Goal: Task Accomplishment & Management: Manage account settings

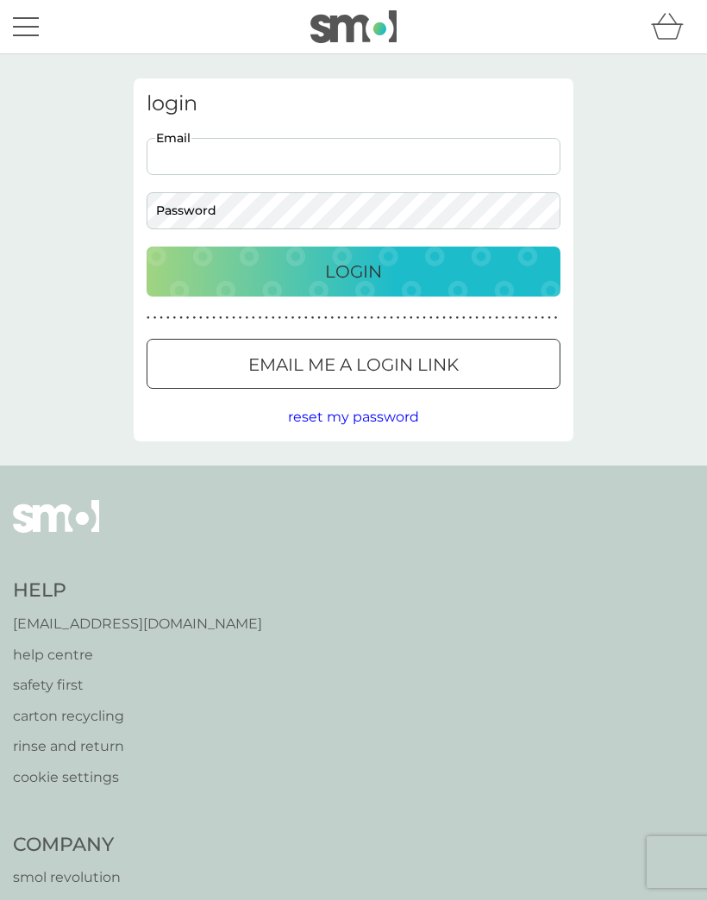
type input "[EMAIL_ADDRESS][DOMAIN_NAME]"
click at [353, 271] on button "Login" at bounding box center [354, 271] width 414 height 50
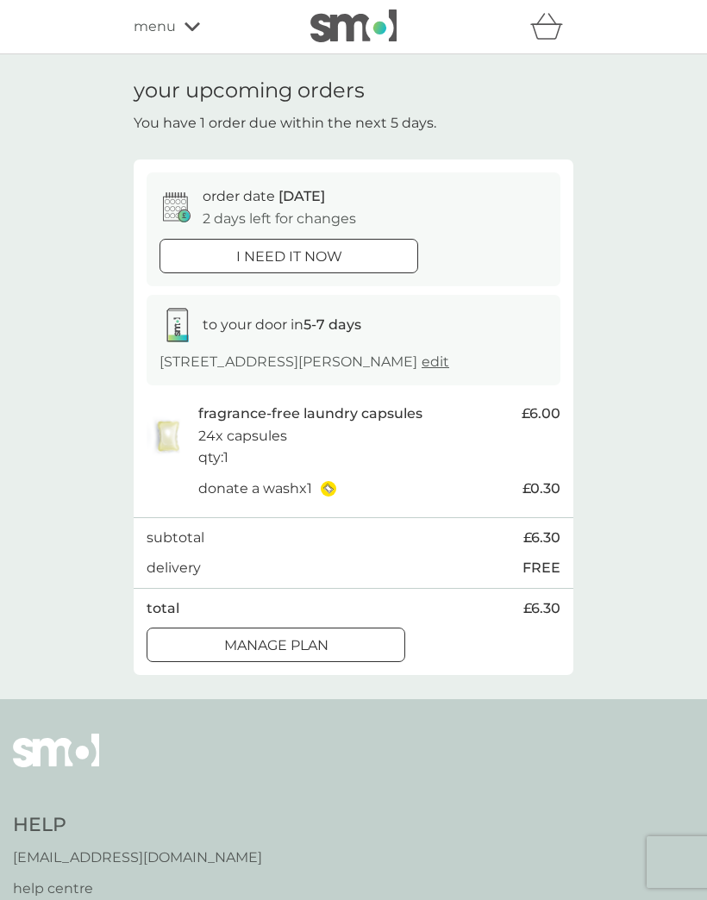
click at [390, 657] on div "Manage plan" at bounding box center [275, 645] width 257 height 22
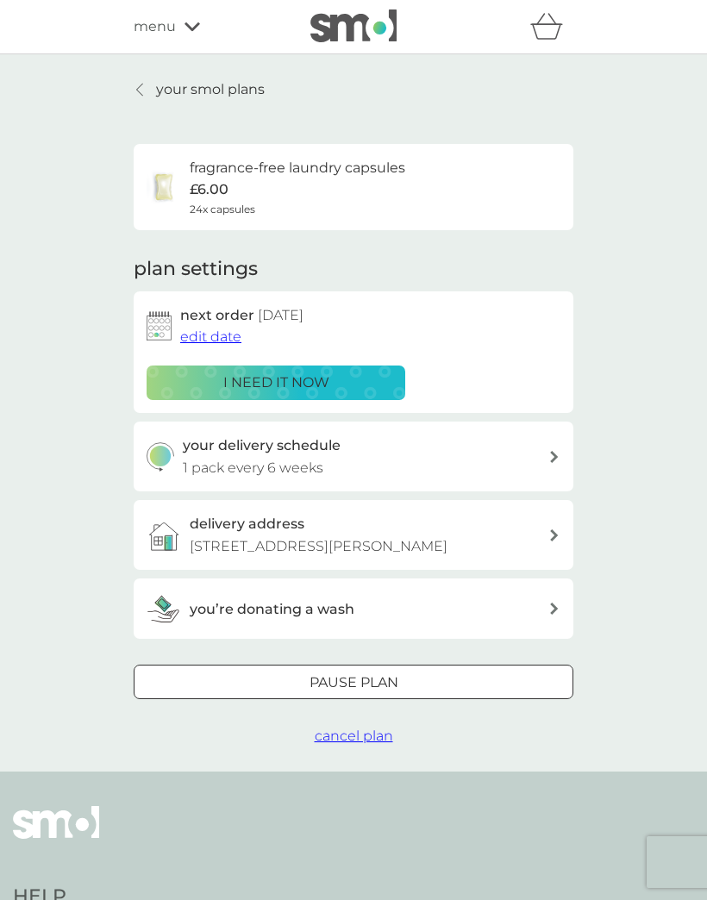
click at [232, 336] on span "edit date" at bounding box center [210, 336] width 61 height 16
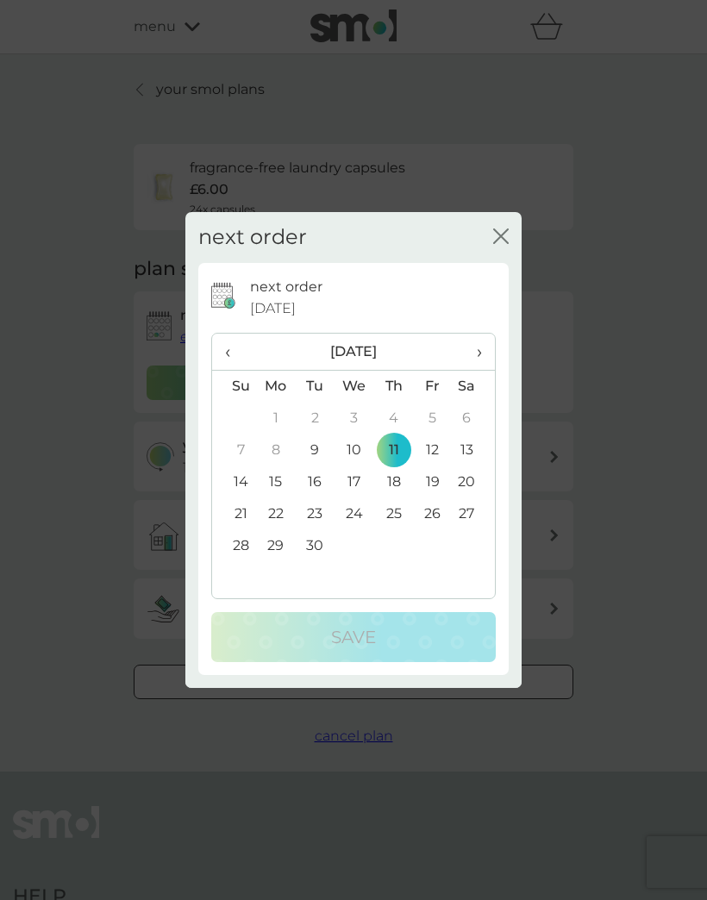
click at [395, 511] on td "25" at bounding box center [393, 514] width 39 height 32
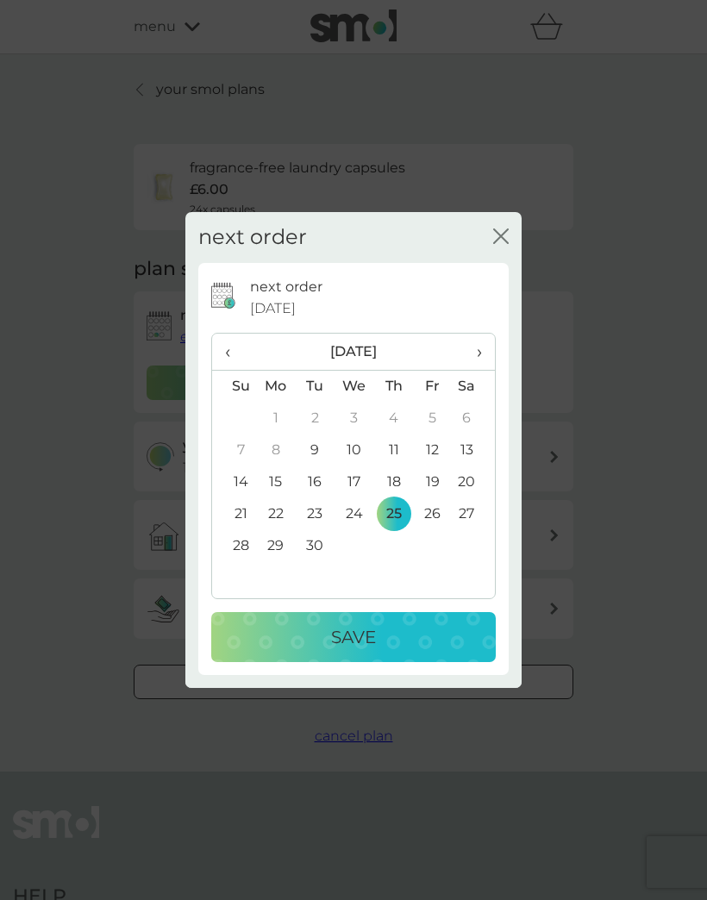
click at [425, 633] on div "Save" at bounding box center [353, 637] width 250 height 28
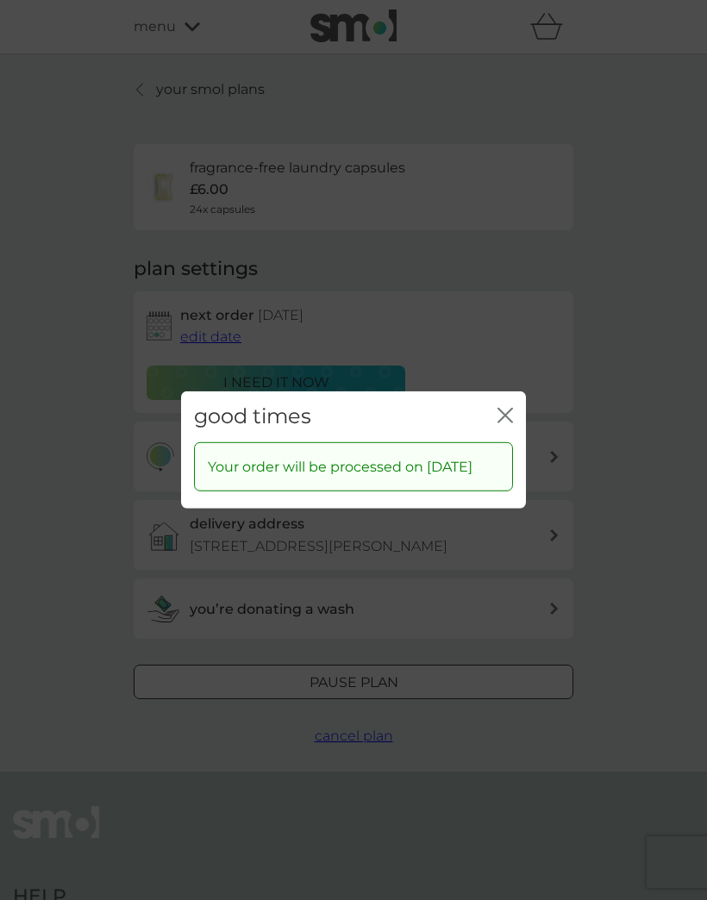
click at [507, 408] on icon "close" at bounding box center [505, 416] width 16 height 16
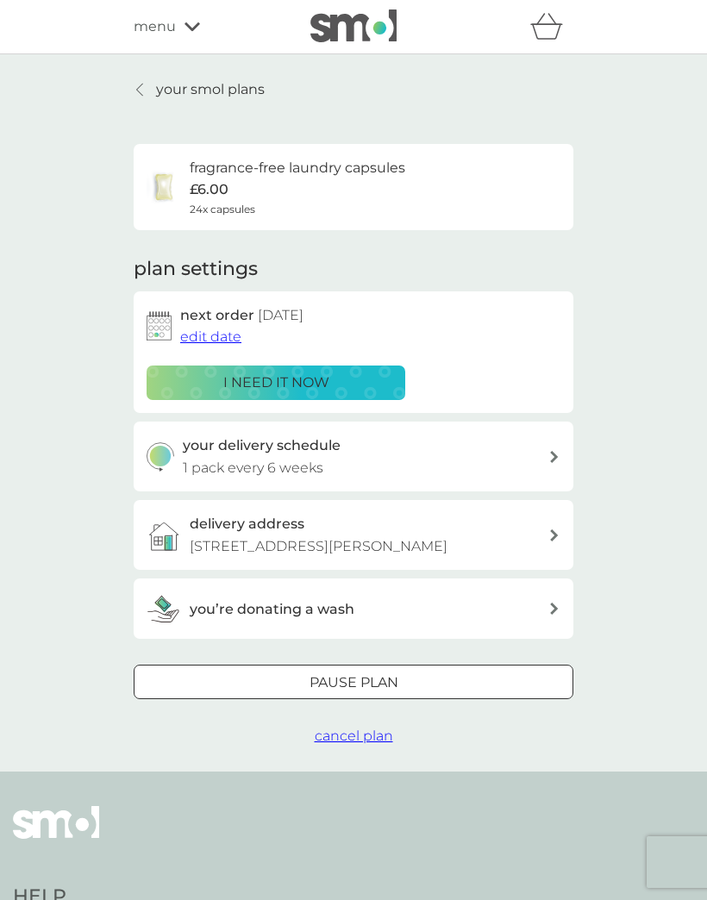
click at [168, 95] on p "your smol plans" at bounding box center [210, 89] width 109 height 22
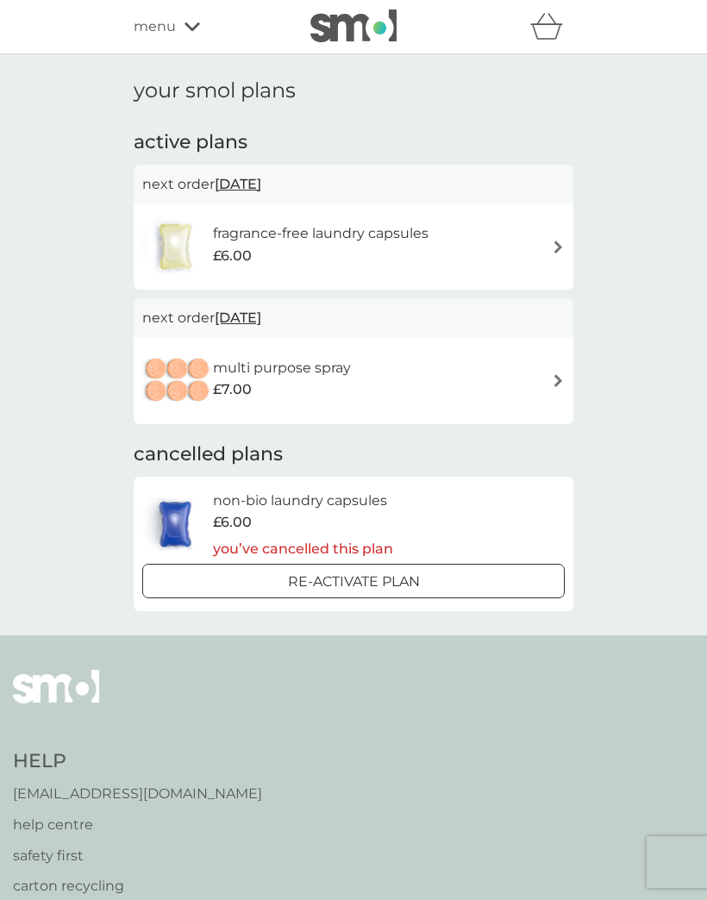
click at [554, 384] on img at bounding box center [558, 380] width 13 height 13
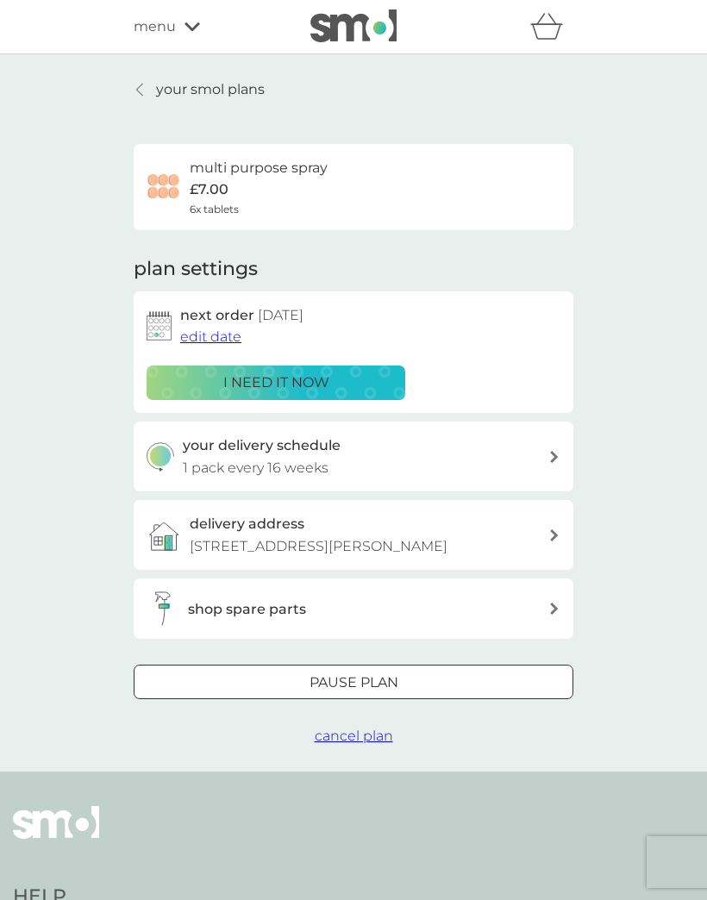
click at [423, 694] on div "Pause plan" at bounding box center [353, 682] width 438 height 22
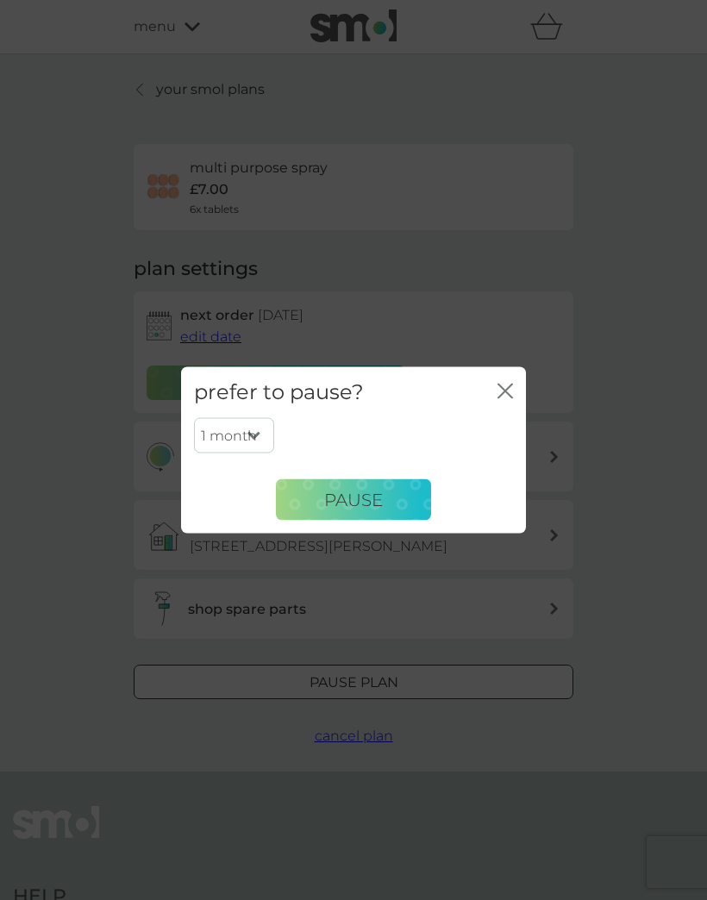
click at [405, 499] on button "Pause" at bounding box center [353, 499] width 155 height 41
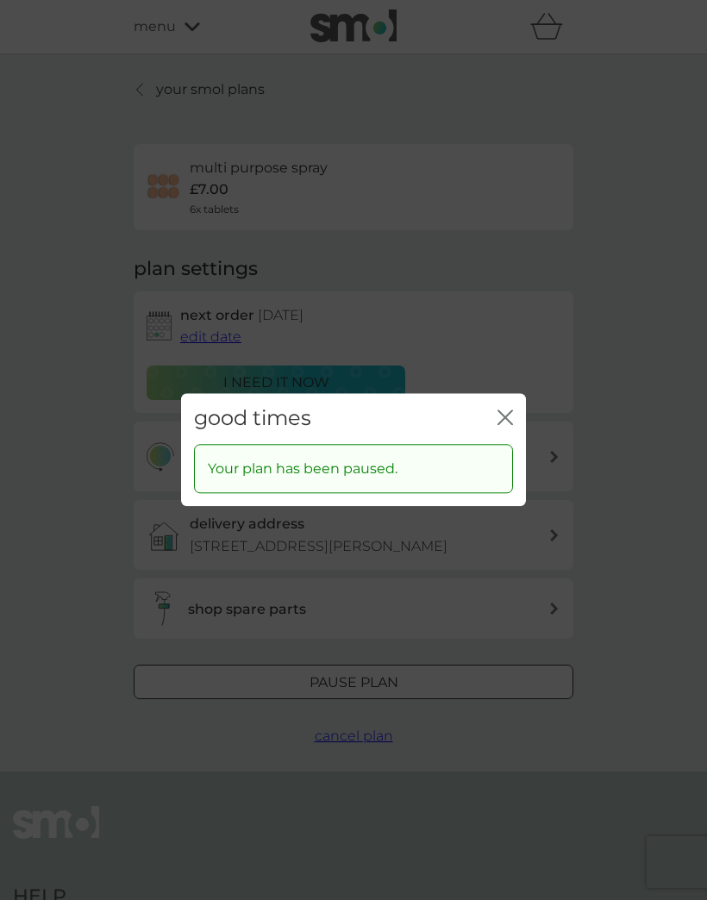
click at [507, 415] on icon "close" at bounding box center [505, 417] width 16 height 16
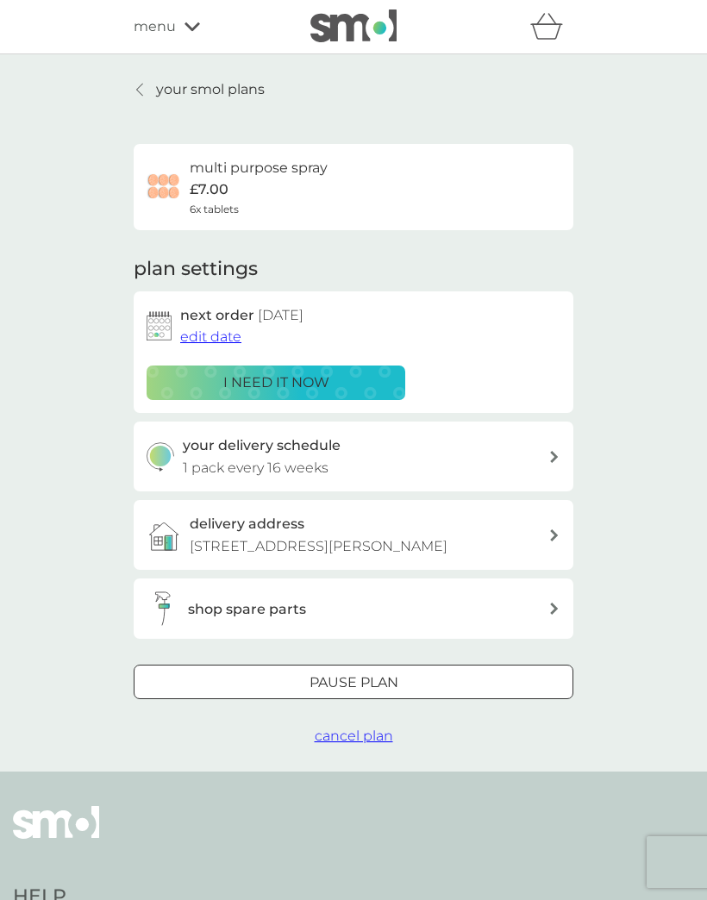
click at [161, 31] on span "menu" at bounding box center [155, 27] width 42 height 22
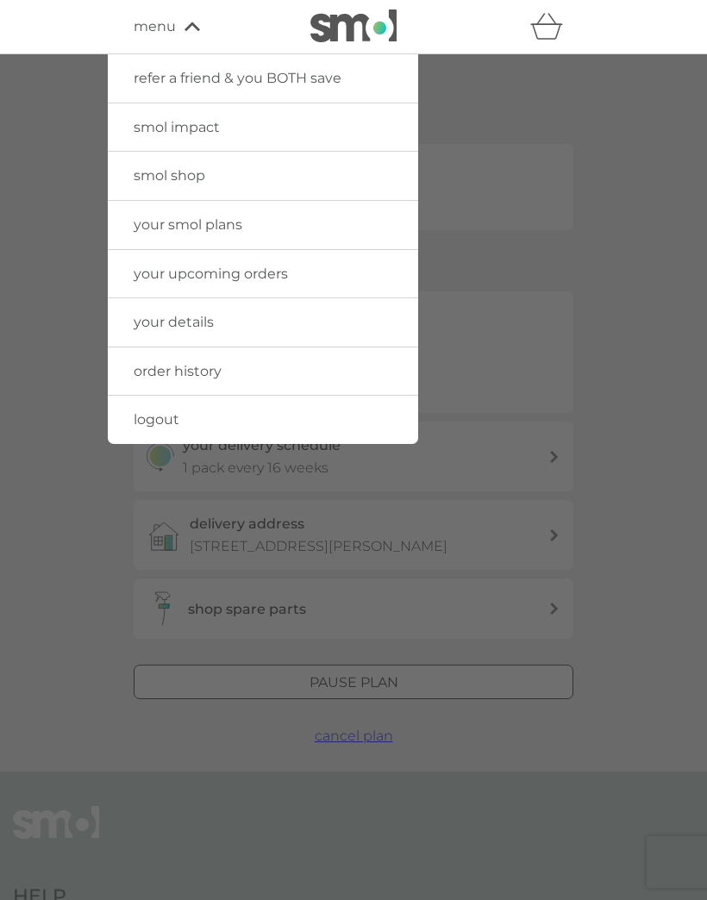
click at [182, 417] on link "logout" at bounding box center [263, 420] width 310 height 48
